Goal: Check status: Check status

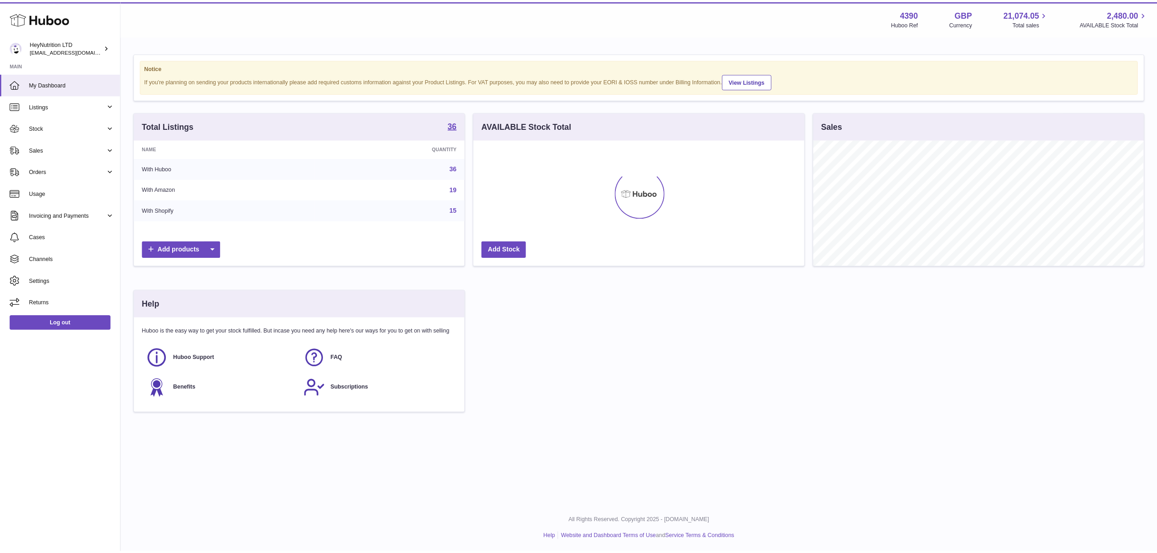
scroll to position [142, 374]
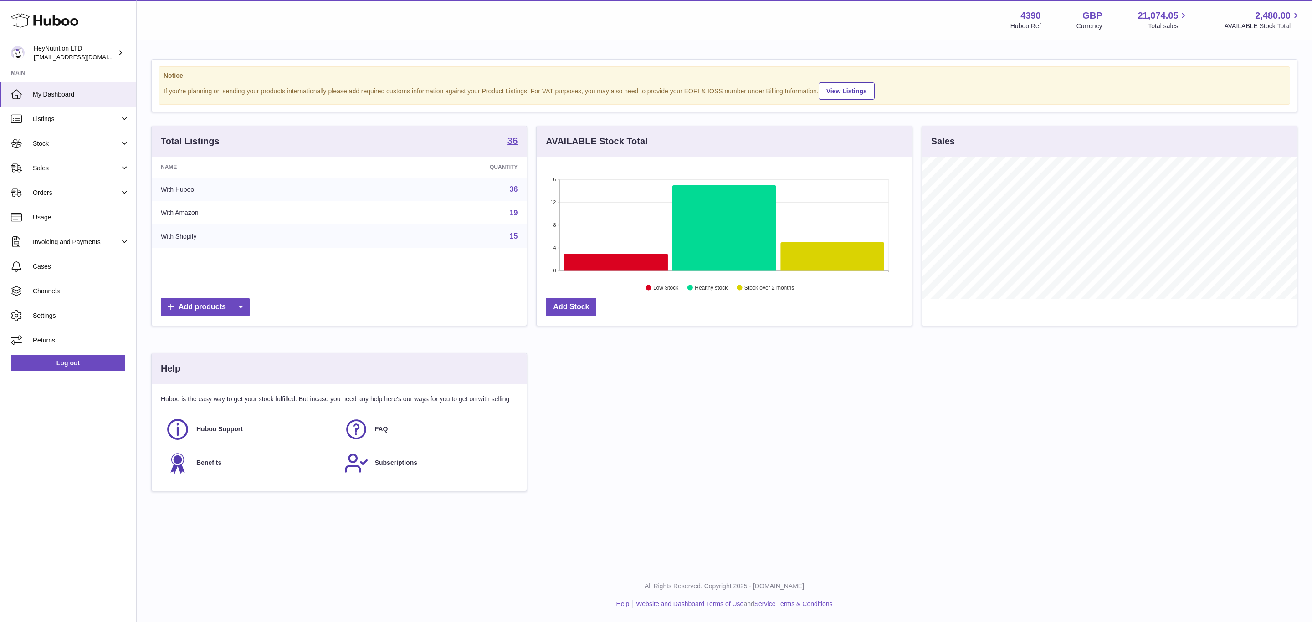
drag, startPoint x: 719, startPoint y: 436, endPoint x: 610, endPoint y: 361, distance: 132.9
click at [719, 437] on div "Total Listings 36 Name Quantity With Huboo 36 With Amazon 19 With Shopify 15 Ad…" at bounding box center [724, 313] width 1155 height 375
click at [125, 200] on link "Orders" at bounding box center [68, 192] width 136 height 25
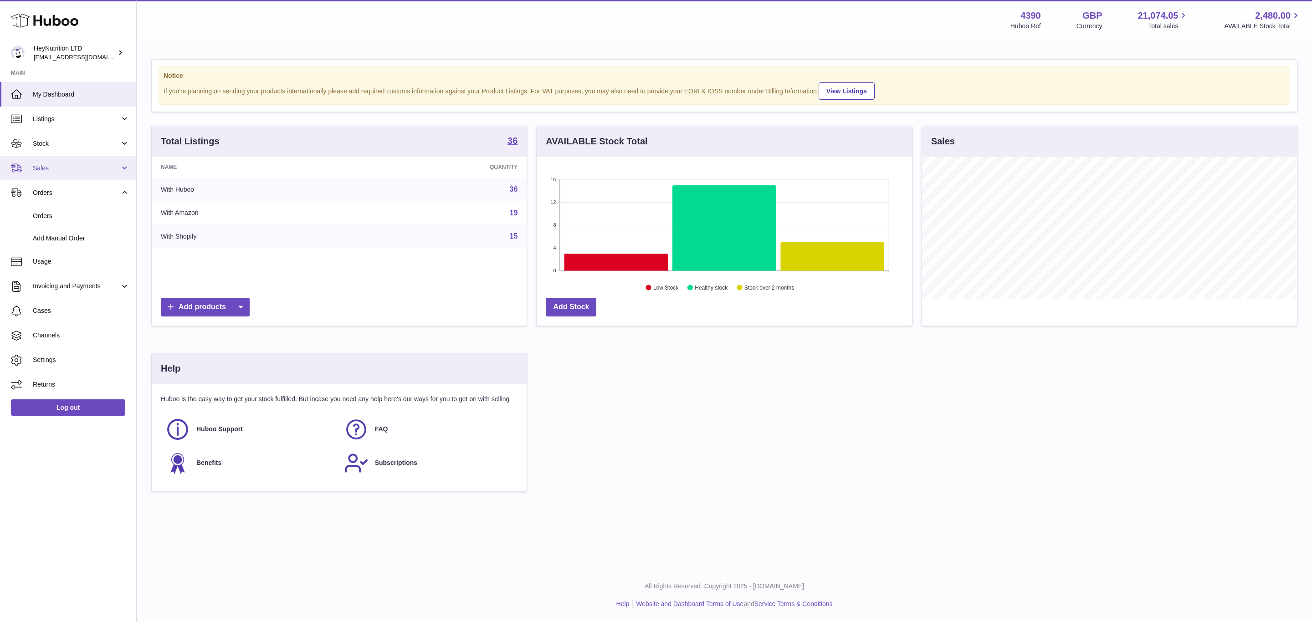
click at [119, 173] on link "Sales" at bounding box center [68, 168] width 136 height 25
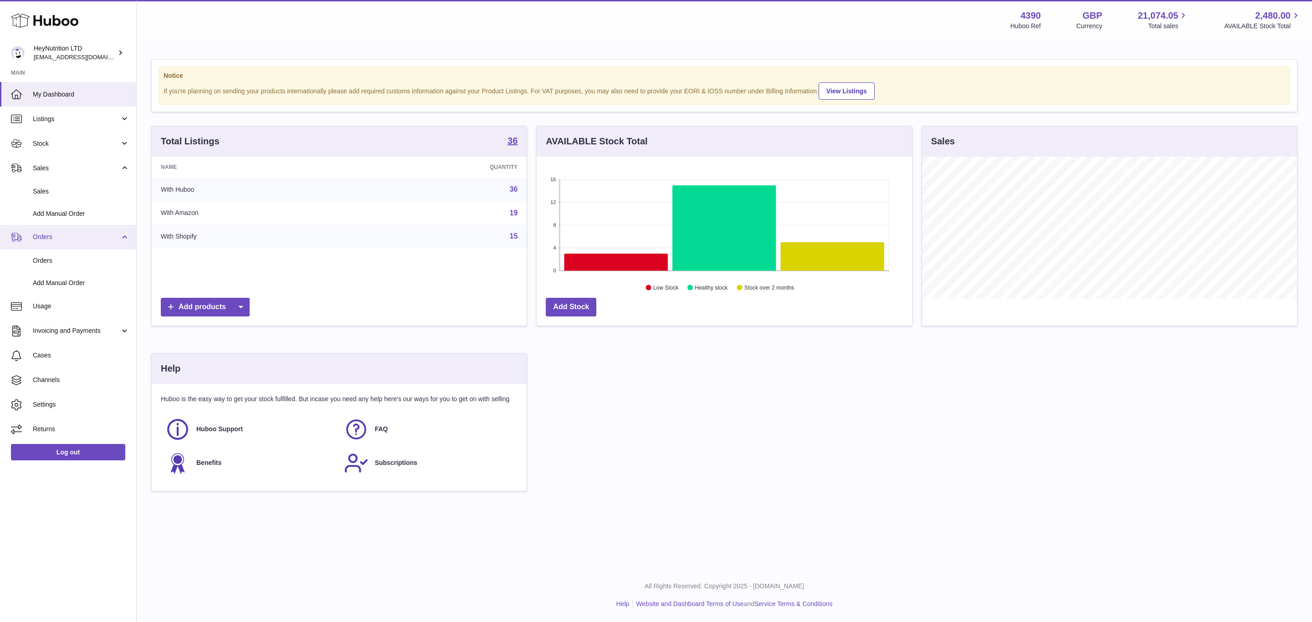
click at [119, 250] on link "Orders" at bounding box center [68, 237] width 136 height 25
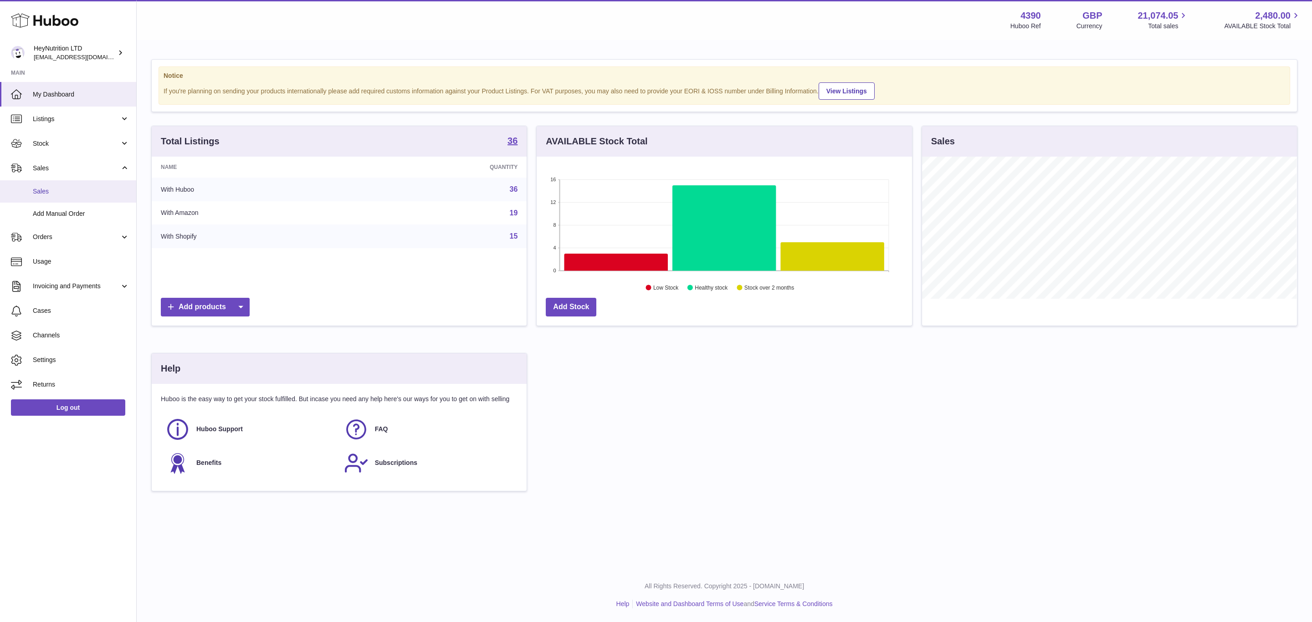
click at [46, 196] on span "Sales" at bounding box center [81, 191] width 97 height 9
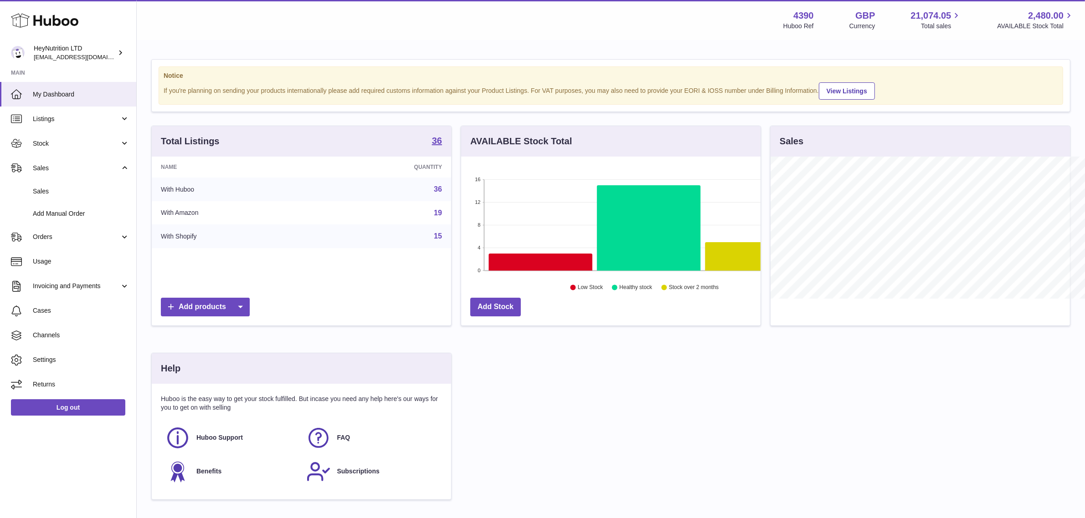
scroll to position [142, 299]
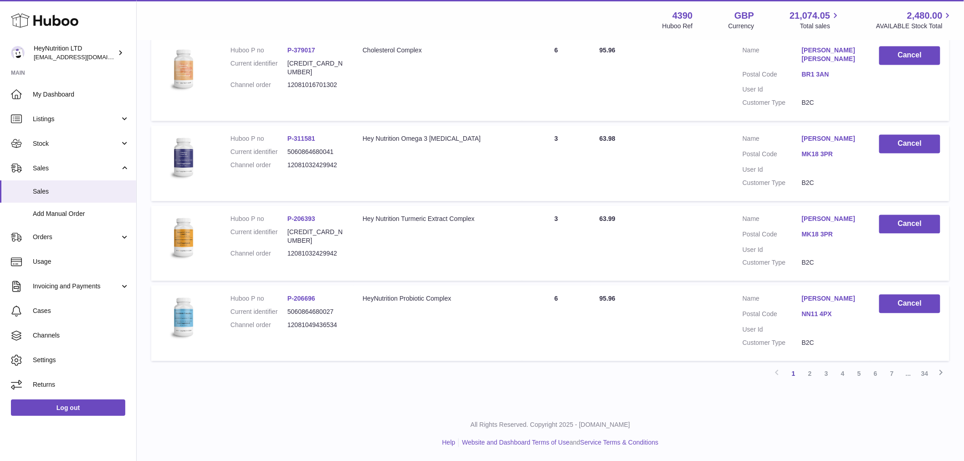
scroll to position [810, 0]
click at [892, 372] on link "7" at bounding box center [892, 374] width 16 height 16
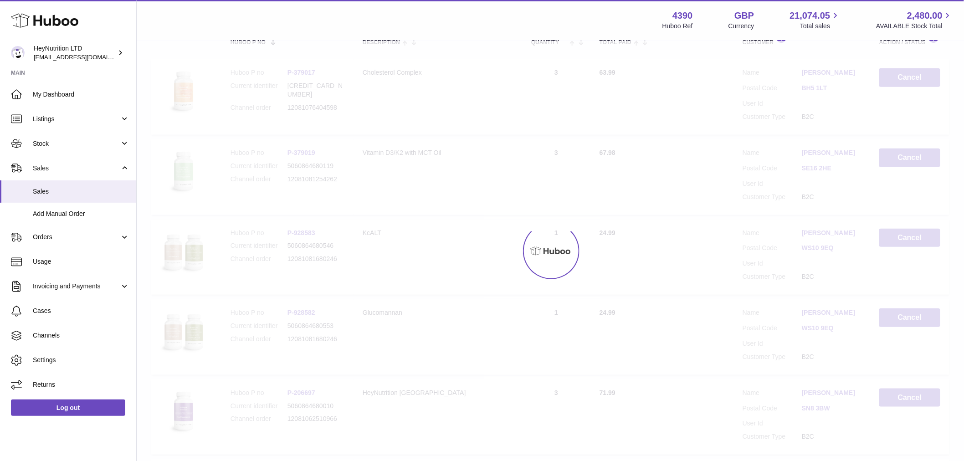
scroll to position [41, 0]
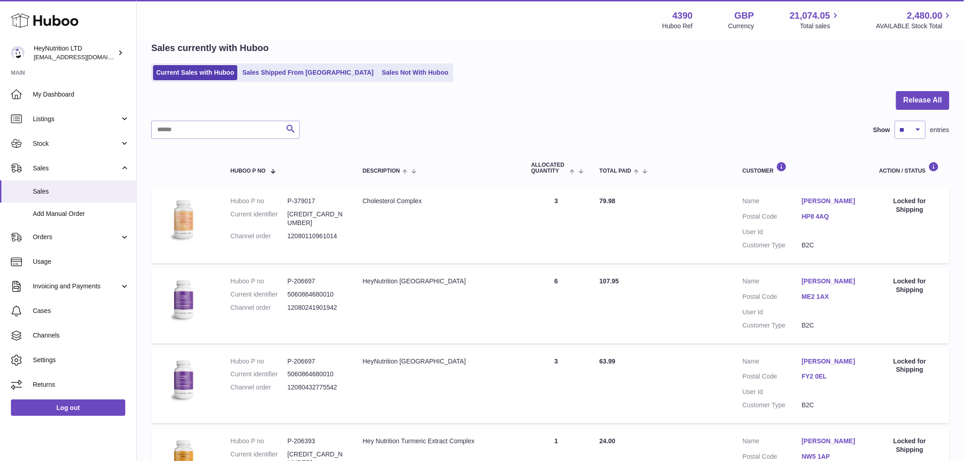
click at [910, 214] on div "Locked for Shipping" at bounding box center [909, 205] width 61 height 17
drag, startPoint x: 910, startPoint y: 219, endPoint x: 933, endPoint y: 230, distance: 25.3
click at [933, 214] on div "Locked for Shipping" at bounding box center [909, 205] width 61 height 17
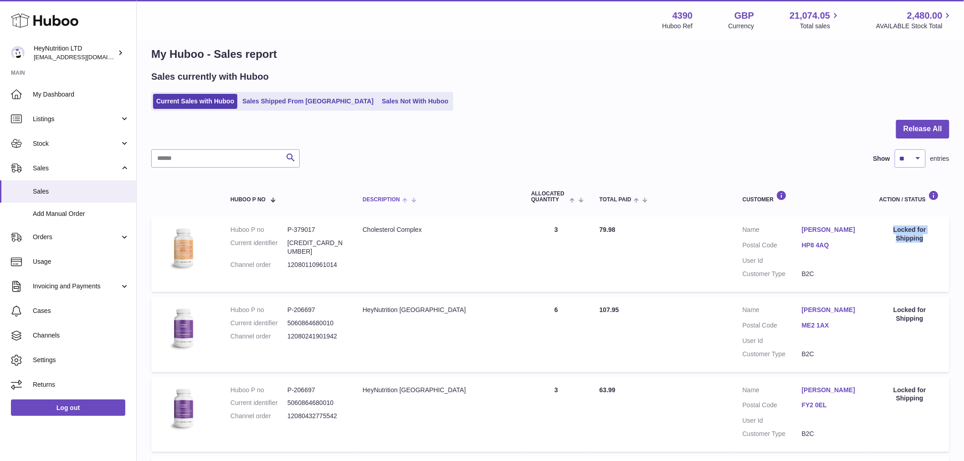
scroll to position [0, 0]
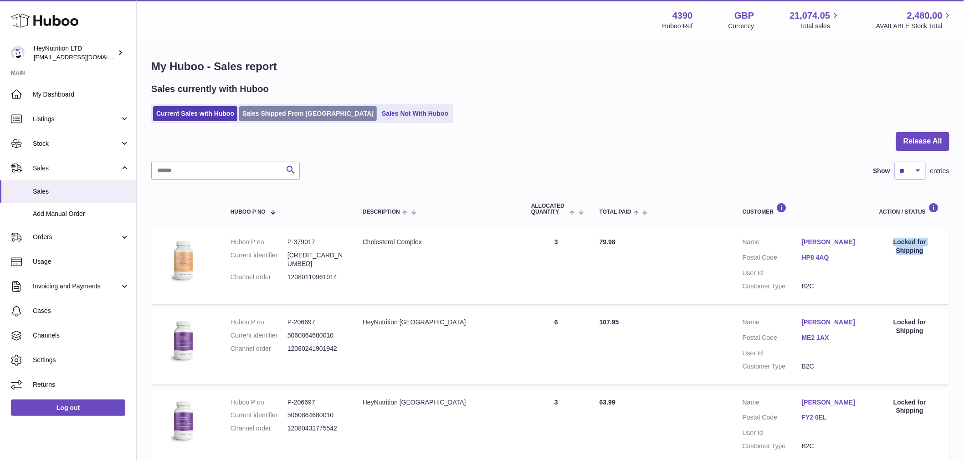
click at [307, 121] on link "Sales Shipped From [GEOGRAPHIC_DATA]" at bounding box center [308, 113] width 138 height 15
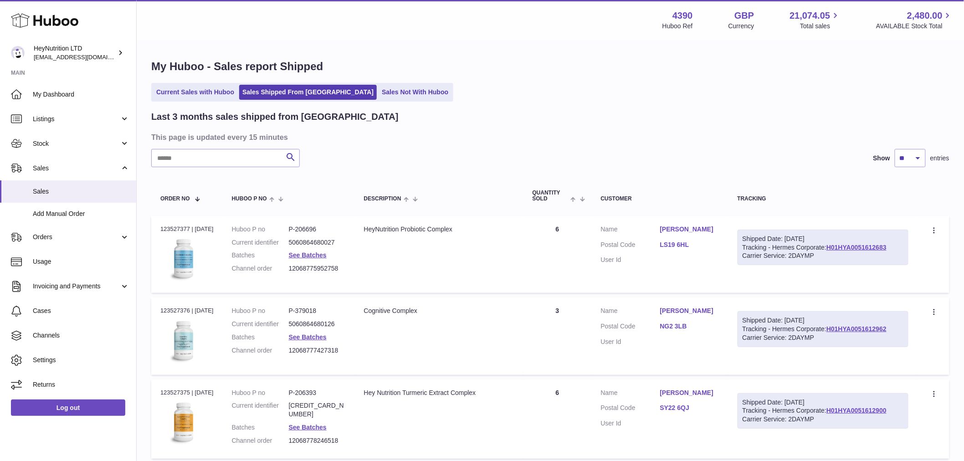
drag, startPoint x: 742, startPoint y: 253, endPoint x: 876, endPoint y: 303, distance: 143.2
click at [876, 293] on td "Shipped Date: [DATE] Tracking - Hermes Corporate: H01HYA0051612683 Carrier Serv…" at bounding box center [822, 254] width 189 height 77
click at [682, 249] on link "LS19 6HL" at bounding box center [689, 245] width 59 height 9
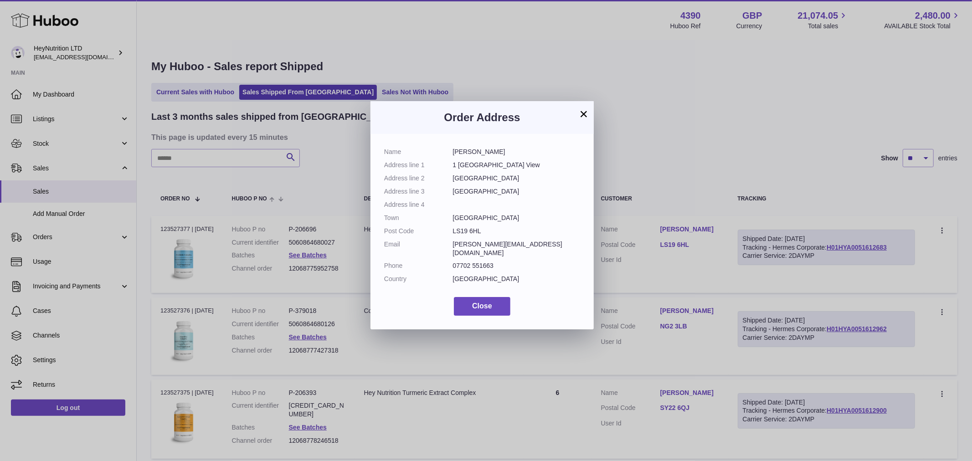
drag, startPoint x: 450, startPoint y: 169, endPoint x: 560, endPoint y: 236, distance: 129.1
click at [560, 236] on dl "Name Judy RICHARDSON Address line 1 1 Woodleigh Hall View Address line 2 Woodla…" at bounding box center [482, 218] width 196 height 140
click at [553, 196] on dd "Leeds" at bounding box center [517, 191] width 128 height 9
click at [580, 116] on button "×" at bounding box center [583, 113] width 11 height 11
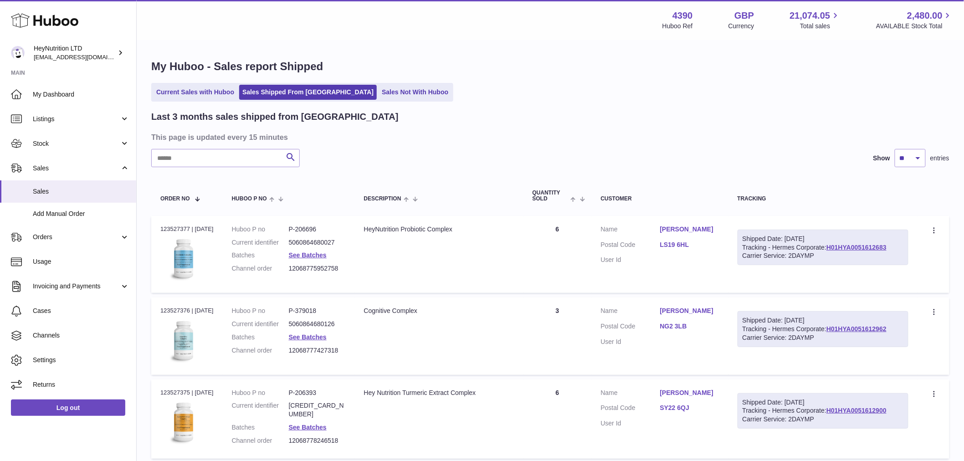
click at [698, 234] on link "[PERSON_NAME]" at bounding box center [689, 229] width 59 height 9
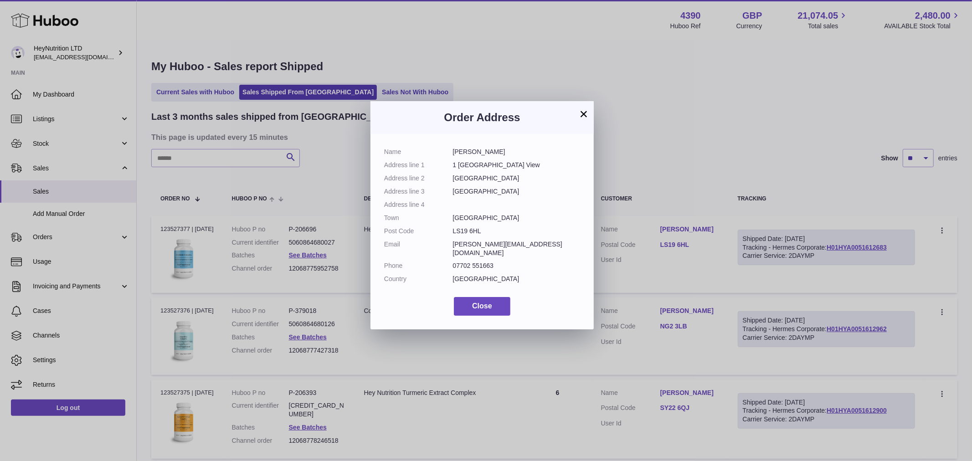
click at [581, 111] on button "×" at bounding box center [583, 113] width 11 height 11
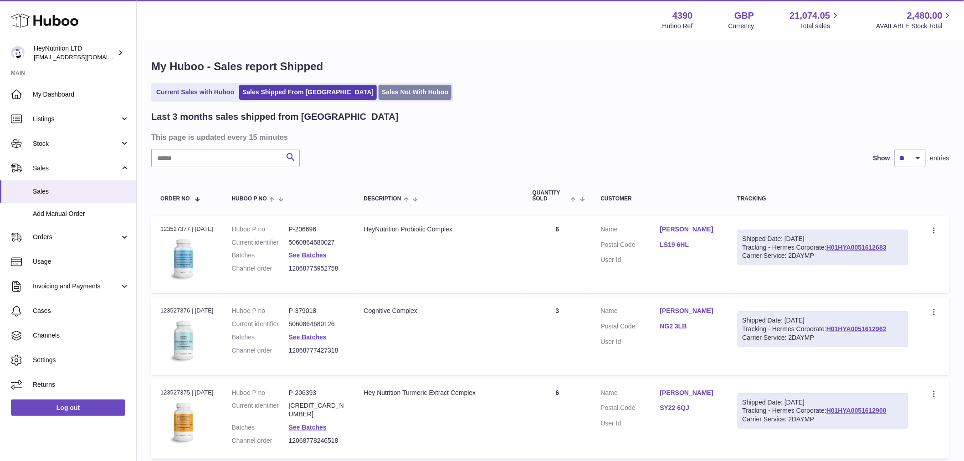
click at [399, 97] on link "Sales Not With Huboo" at bounding box center [415, 92] width 73 height 15
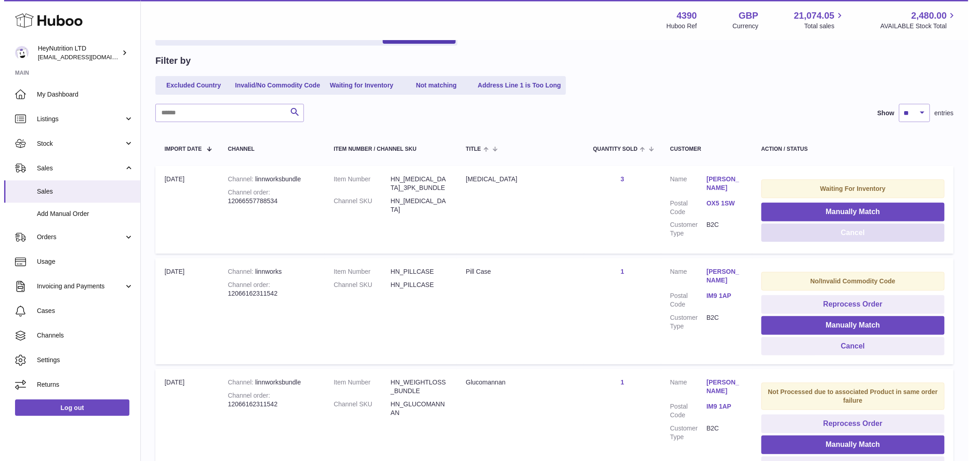
scroll to position [101, 0]
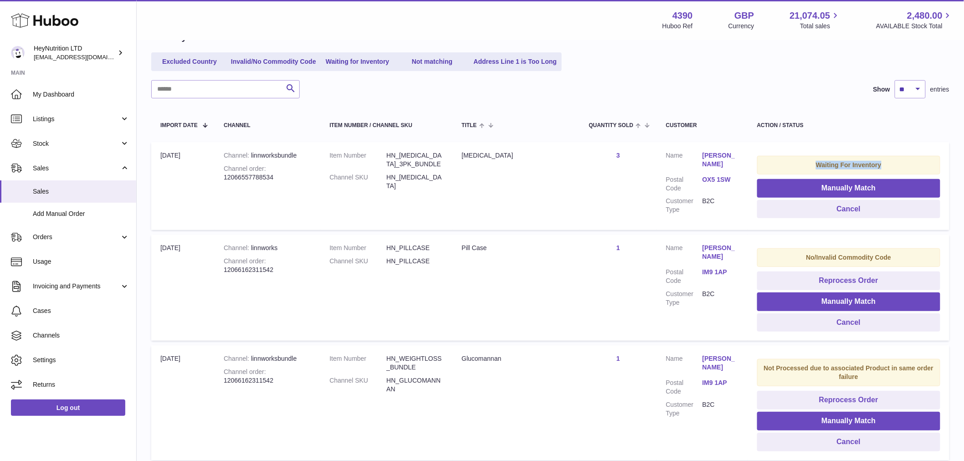
drag, startPoint x: 795, startPoint y: 179, endPoint x: 923, endPoint y: 176, distance: 127.6
click at [923, 174] on div "Waiting For Inventory" at bounding box center [848, 165] width 183 height 19
click at [860, 198] on button "Manually Match" at bounding box center [848, 188] width 183 height 19
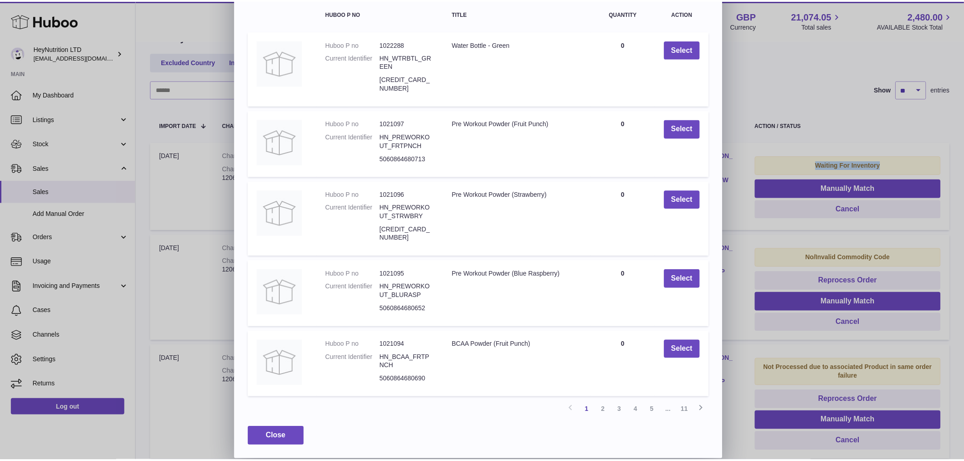
scroll to position [0, 0]
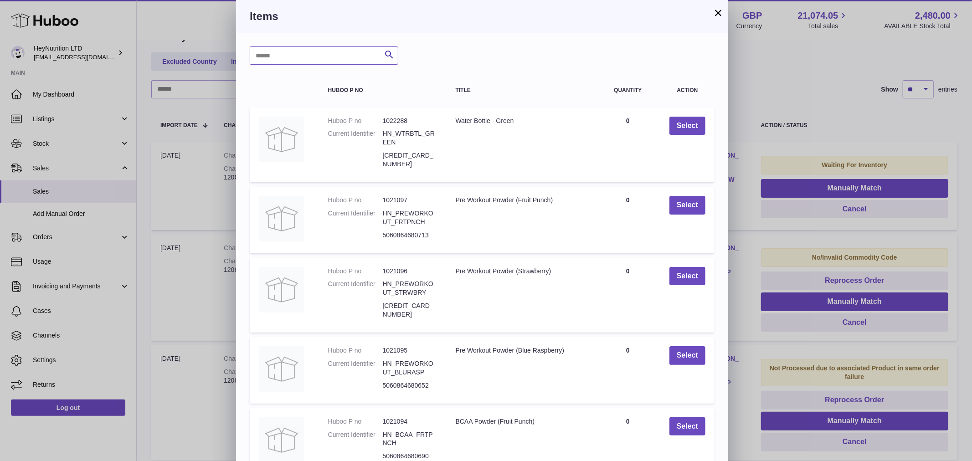
click at [333, 59] on input "text" at bounding box center [324, 55] width 149 height 18
type input "**********"
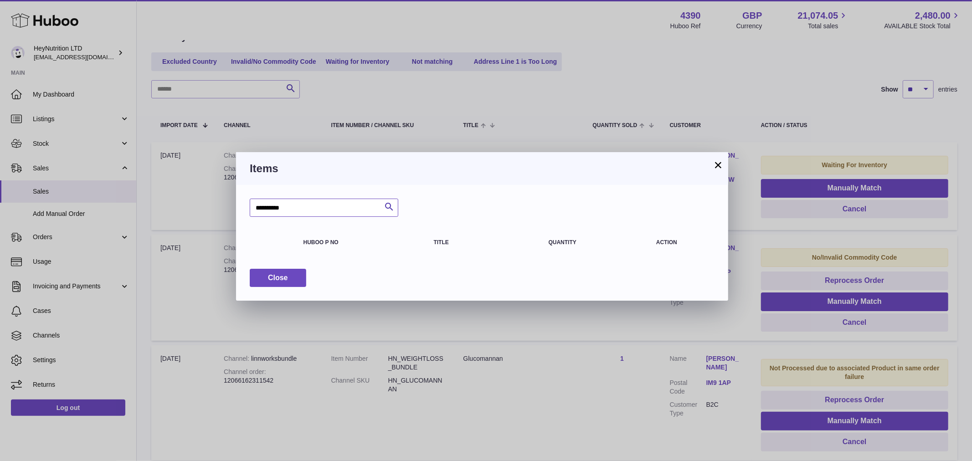
drag, startPoint x: 283, startPoint y: 214, endPoint x: 139, endPoint y: 225, distance: 143.9
click at [139, 224] on div "**********" at bounding box center [486, 230] width 972 height 461
click at [716, 166] on button "×" at bounding box center [718, 164] width 11 height 11
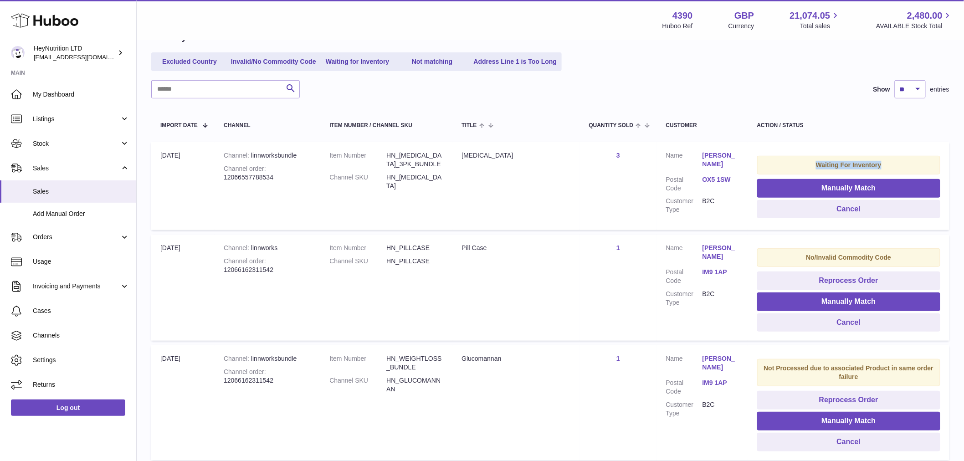
drag, startPoint x: 811, startPoint y: 177, endPoint x: 923, endPoint y: 180, distance: 112.1
click at [923, 174] on div "Waiting For Inventory" at bounding box center [848, 165] width 183 height 19
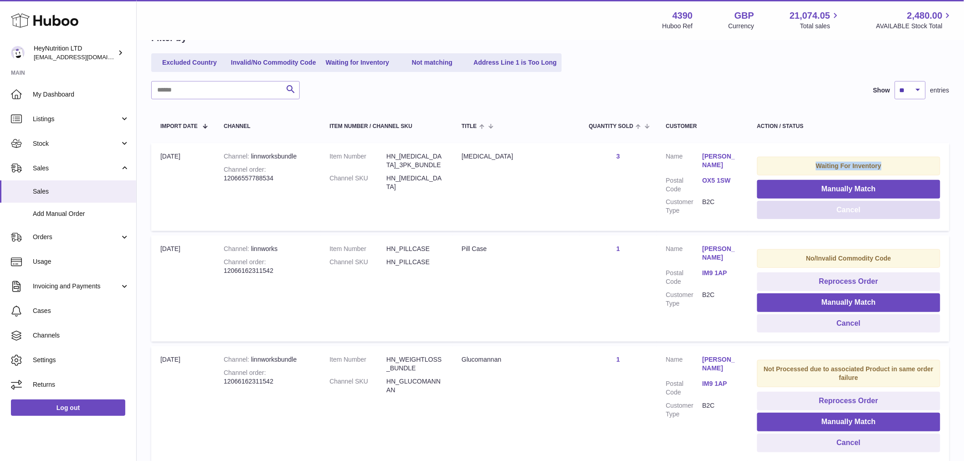
scroll to position [101, 0]
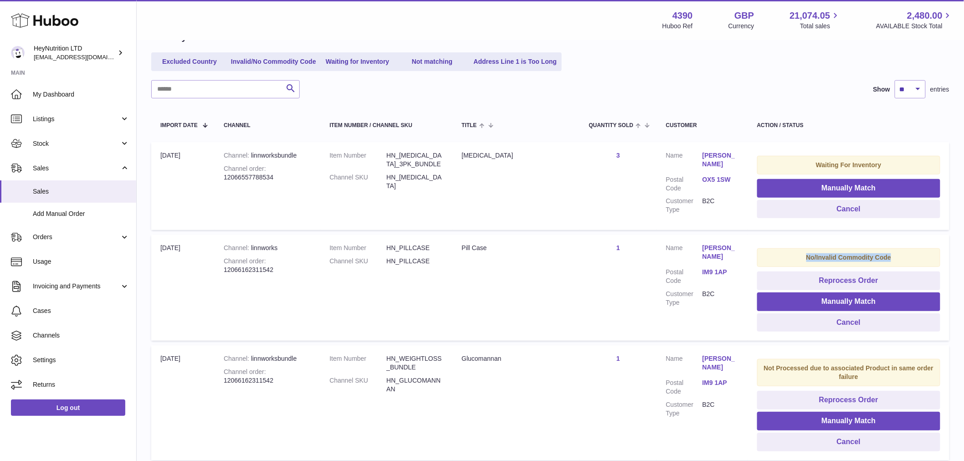
drag, startPoint x: 801, startPoint y: 284, endPoint x: 917, endPoint y: 300, distance: 117.2
click at [916, 267] on div "No/Invalid Commodity Code" at bounding box center [848, 257] width 183 height 19
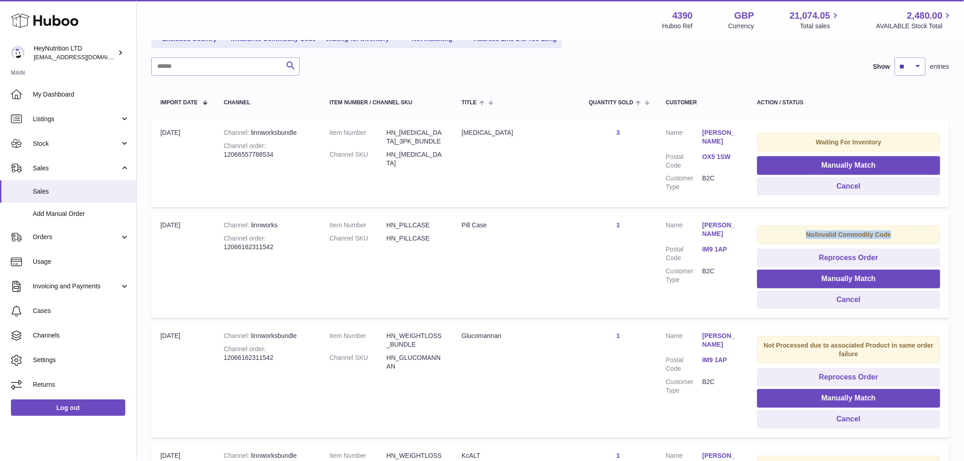
scroll to position [0, 0]
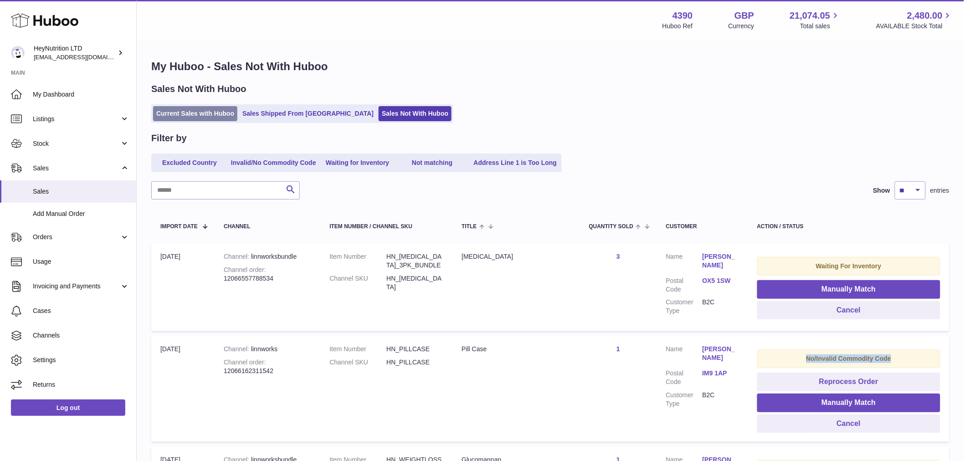
click at [203, 116] on link "Current Sales with Huboo" at bounding box center [195, 113] width 84 height 15
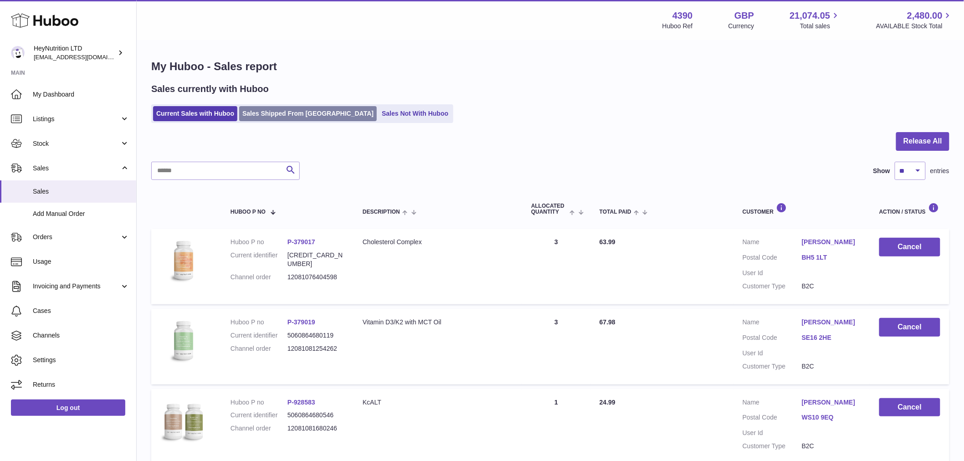
click at [313, 121] on link "Sales Shipped From [GEOGRAPHIC_DATA]" at bounding box center [308, 113] width 138 height 15
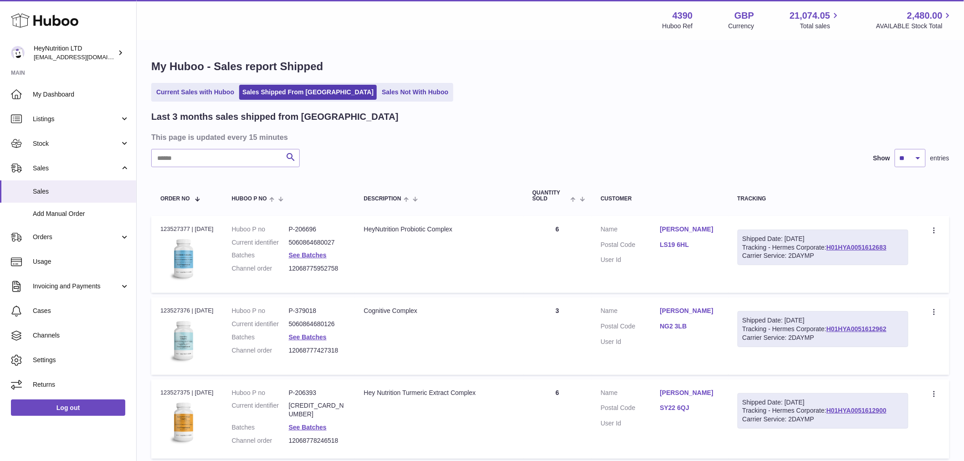
drag, startPoint x: 126, startPoint y: 180, endPoint x: 164, endPoint y: 169, distance: 40.4
click at [126, 180] on link "Sales" at bounding box center [68, 168] width 136 height 25
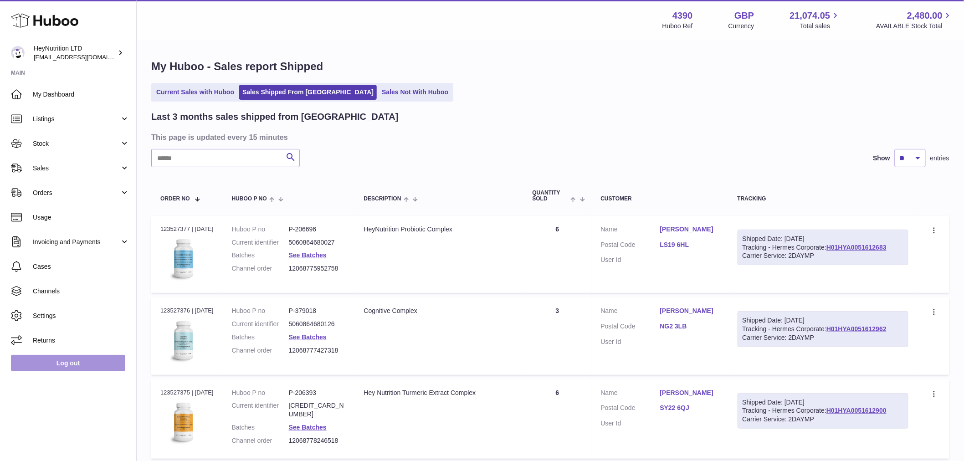
click at [68, 371] on link "Log out" at bounding box center [68, 363] width 114 height 16
